Goal: Find specific page/section: Find specific page/section

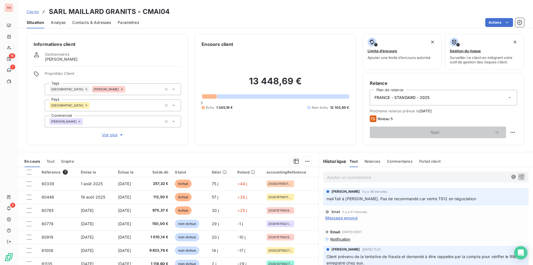
scroll to position [204, 0]
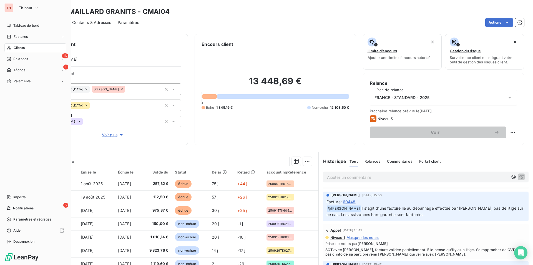
drag, startPoint x: 22, startPoint y: 47, endPoint x: 117, endPoint y: 46, distance: 95.5
click at [22, 47] on span "Clients" at bounding box center [19, 47] width 11 height 5
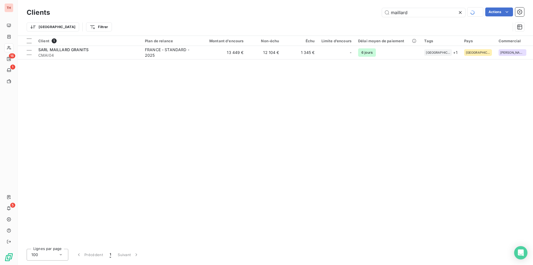
drag, startPoint x: 412, startPoint y: 12, endPoint x: 372, endPoint y: 17, distance: 40.2
click at [372, 17] on div "maillard Actions" at bounding box center [290, 12] width 467 height 10
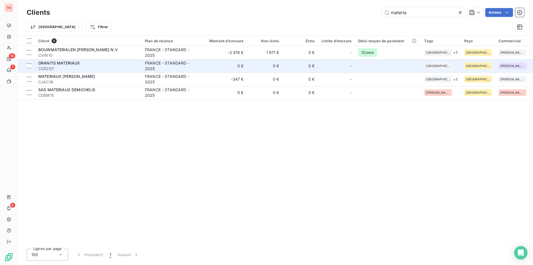
type input "materia"
click at [111, 64] on div "GRANITS MATERIAUX" at bounding box center [88, 63] width 100 height 6
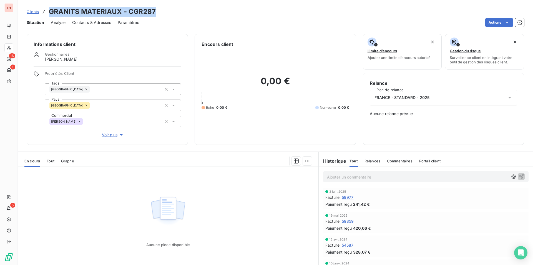
drag, startPoint x: 156, startPoint y: 9, endPoint x: 43, endPoint y: 11, distance: 112.7
click at [43, 11] on div "Clients GRANITS MATERIAUX - CGR287" at bounding box center [275, 12] width 515 height 10
copy h3 "GRANITS MATERIAUX - CGR287"
